Goal: Find contact information: Find contact information

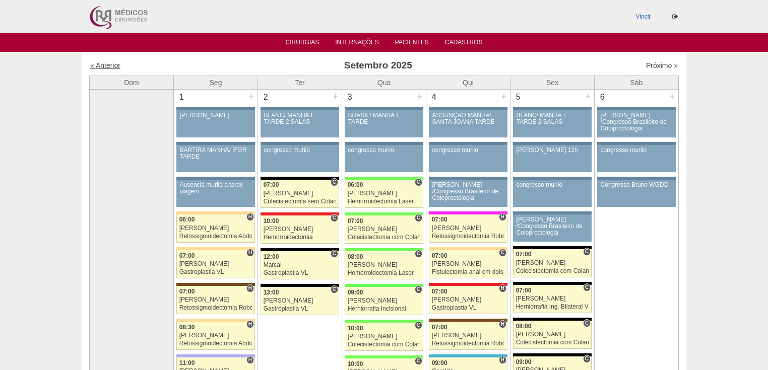
click at [111, 66] on link "« Anterior" at bounding box center [105, 65] width 30 height 8
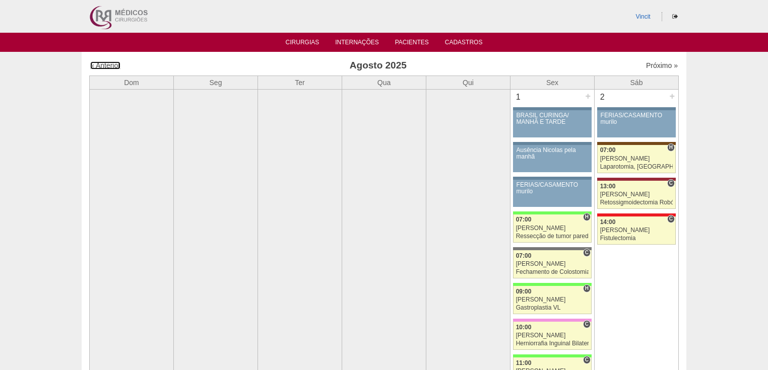
click at [111, 66] on link "« Anterior" at bounding box center [105, 65] width 30 height 8
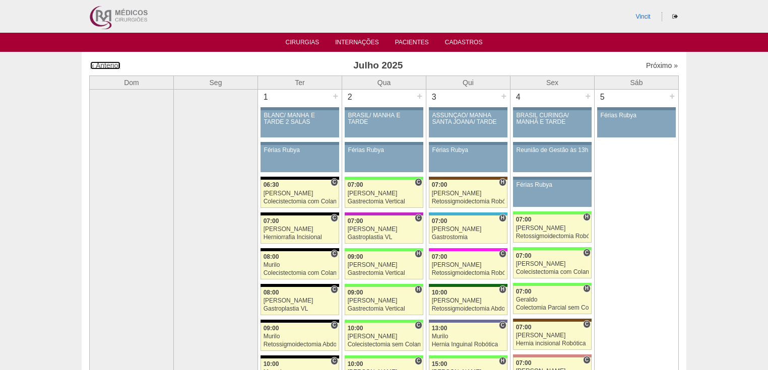
click at [111, 66] on link "« Anterior" at bounding box center [105, 65] width 30 height 8
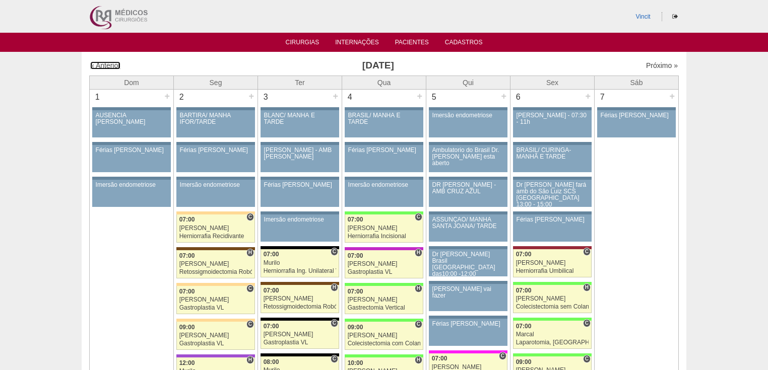
click at [111, 66] on link "« Anterior" at bounding box center [105, 65] width 30 height 8
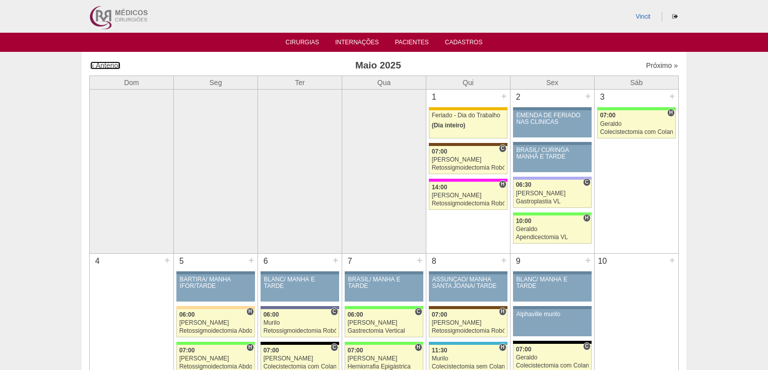
click at [111, 66] on link "« Anterior" at bounding box center [105, 65] width 30 height 8
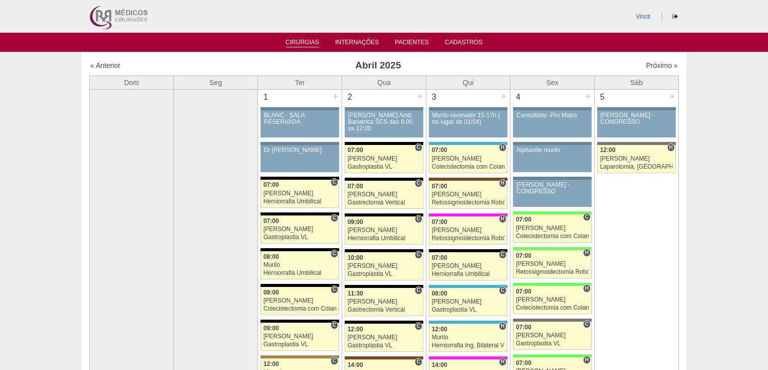
click at [306, 42] on link "Cirurgias" at bounding box center [303, 43] width 34 height 9
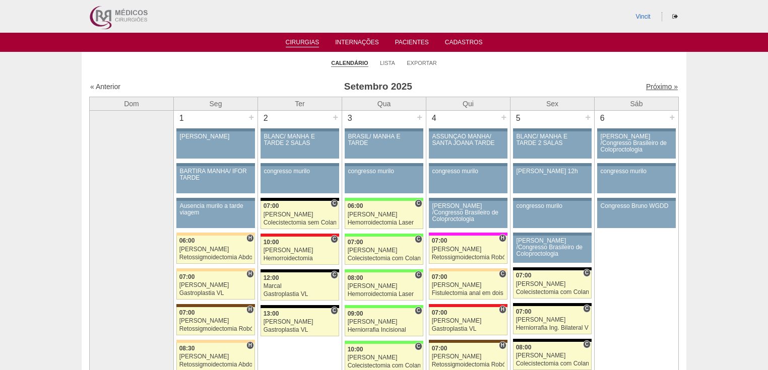
click at [654, 87] on link "Próximo »" at bounding box center [662, 87] width 32 height 8
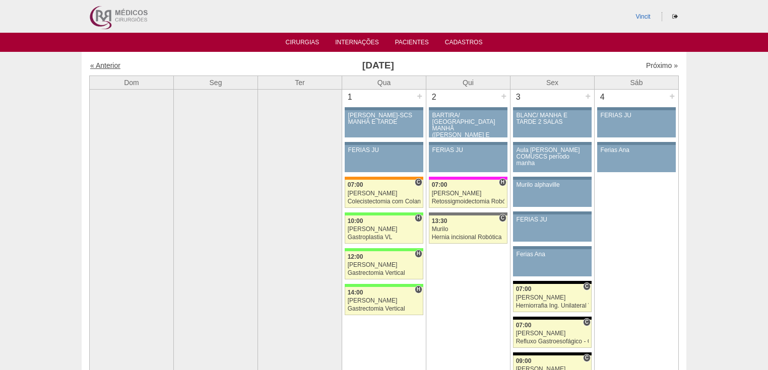
click at [106, 67] on div "« Anterior" at bounding box center [160, 65] width 141 height 10
click at [103, 64] on link "« Anterior" at bounding box center [105, 65] width 30 height 8
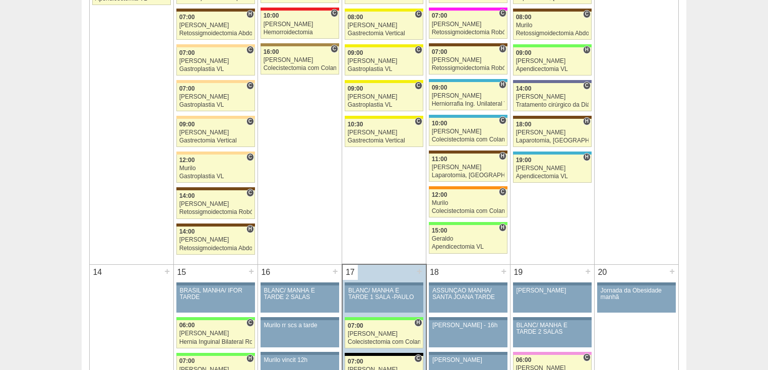
scroll to position [967, 0]
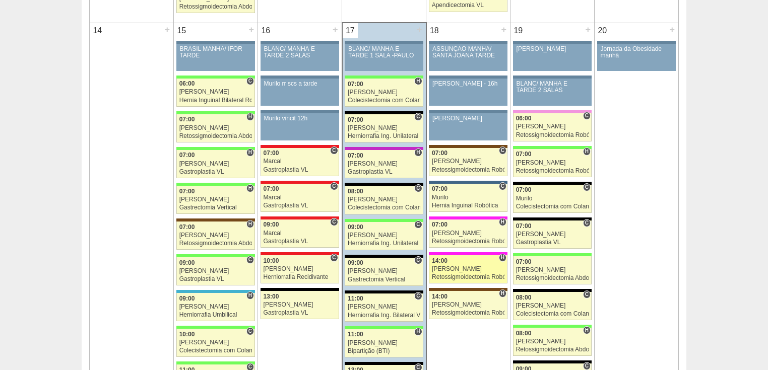
click at [451, 274] on div "Retossigmoidectomia Robótica" at bounding box center [468, 277] width 73 height 7
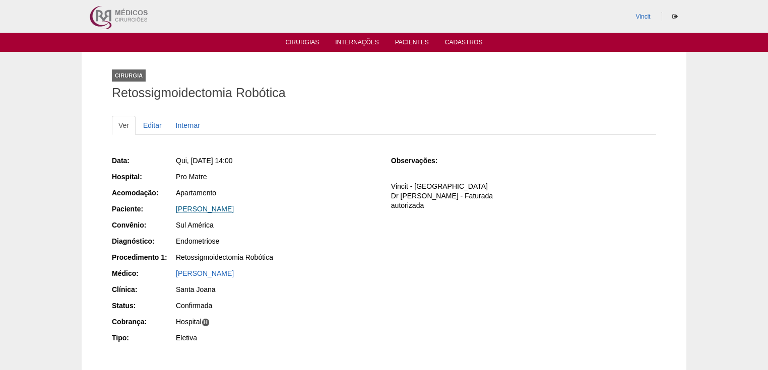
click at [214, 208] on link "[PERSON_NAME]" at bounding box center [205, 209] width 58 height 8
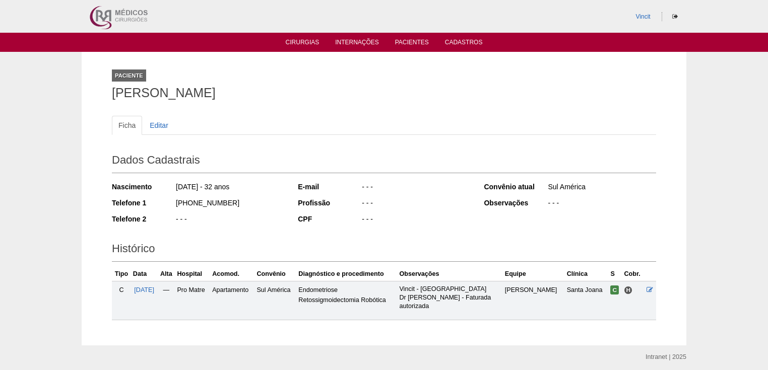
drag, startPoint x: 229, startPoint y: 199, endPoint x: 188, endPoint y: 197, distance: 40.8
click at [188, 198] on div "(11) 98280-3595" at bounding box center [229, 204] width 109 height 13
copy div "98280-3595"
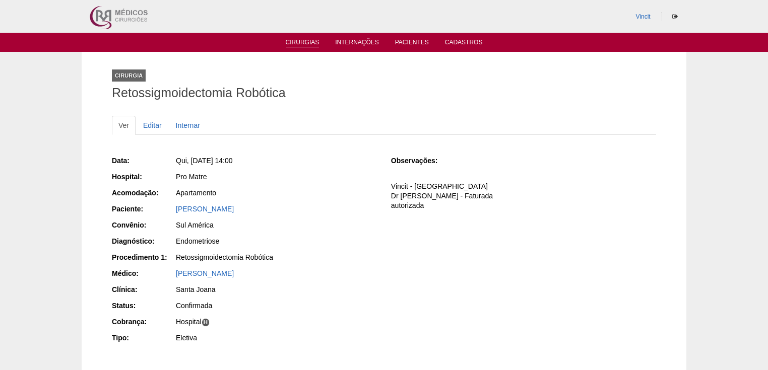
click at [302, 43] on link "Cirurgias" at bounding box center [303, 43] width 34 height 9
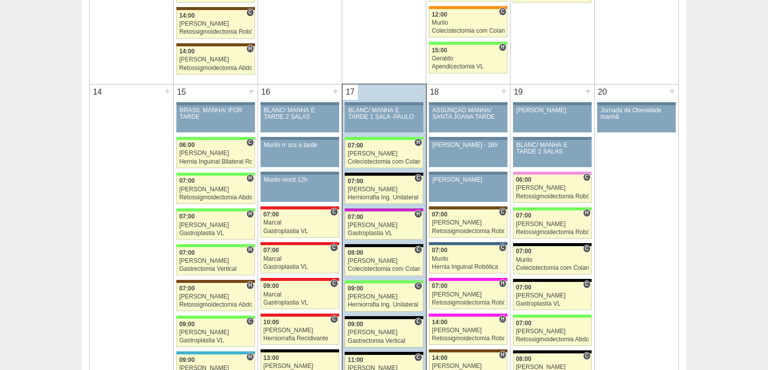
scroll to position [1048, 0]
